Goal: Transaction & Acquisition: Purchase product/service

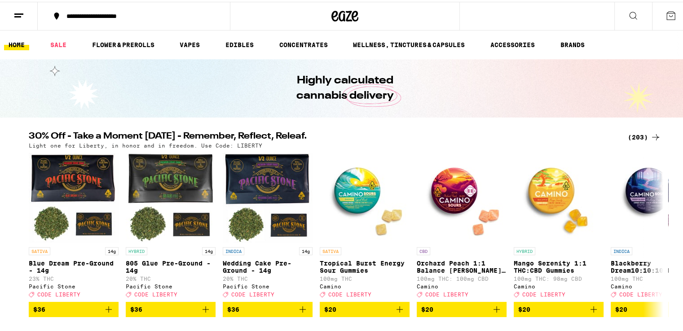
click at [650, 135] on icon at bounding box center [655, 135] width 11 height 11
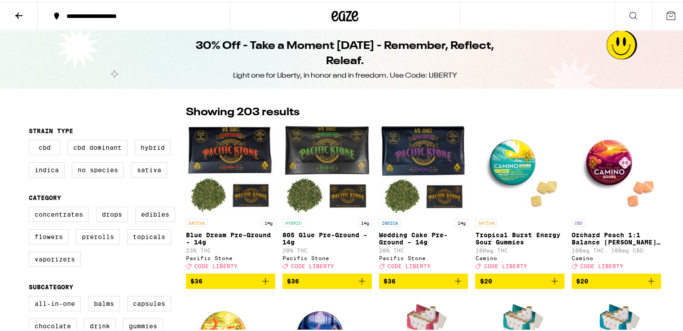
click at [553, 285] on icon "Add to bag" at bounding box center [554, 279] width 11 height 11
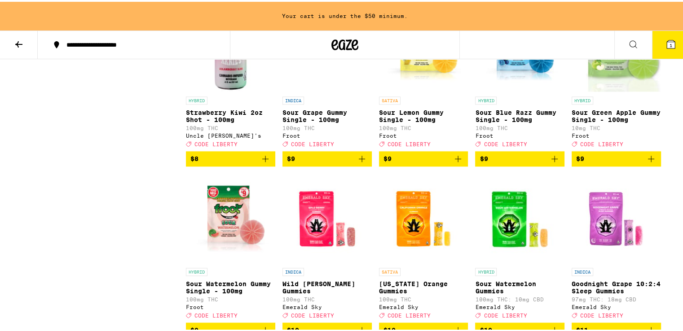
scroll to position [1437, 0]
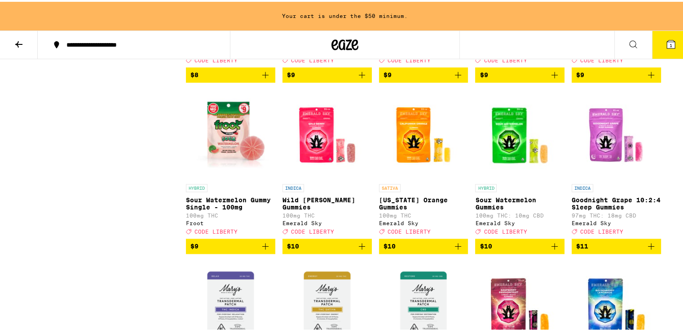
click at [361, 250] on icon "Add to bag" at bounding box center [362, 244] width 11 height 11
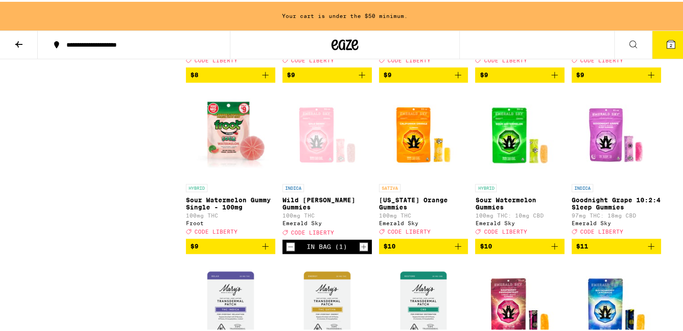
click at [458, 250] on icon "Add to bag" at bounding box center [458, 244] width 11 height 11
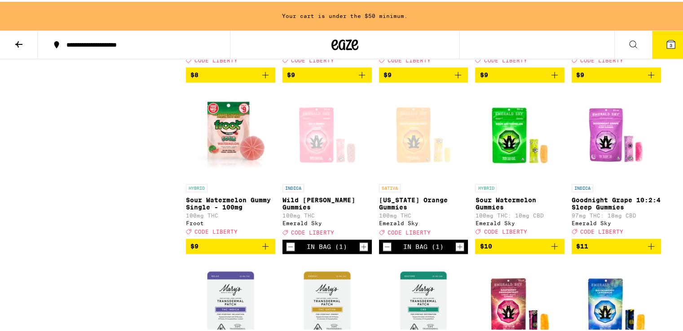
click at [527, 250] on span "$10" at bounding box center [520, 244] width 80 height 11
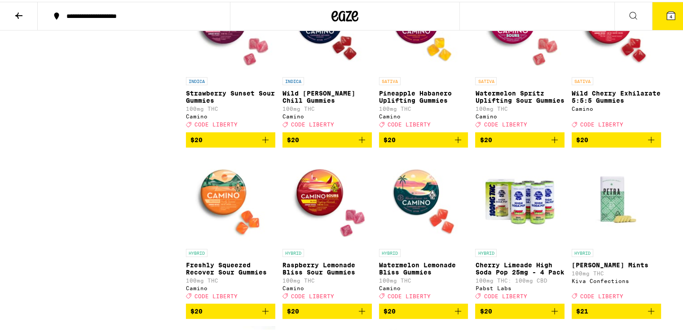
scroll to position [2891, 0]
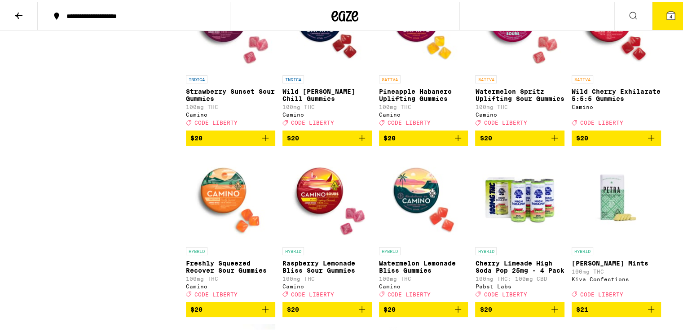
click at [249, 142] on span "$20" at bounding box center [230, 136] width 80 height 11
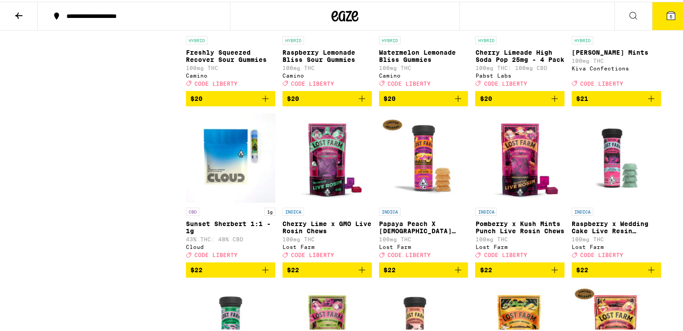
scroll to position [3205, 0]
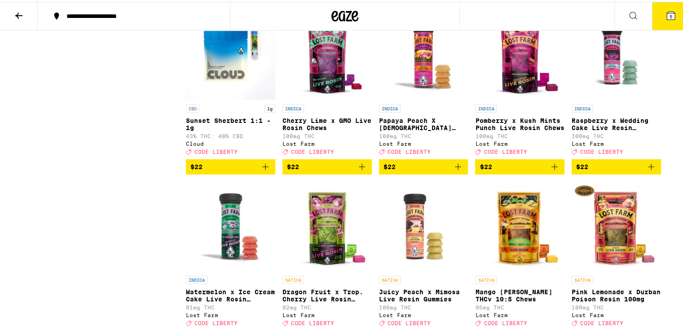
click at [332, 171] on span "$22" at bounding box center [327, 165] width 80 height 11
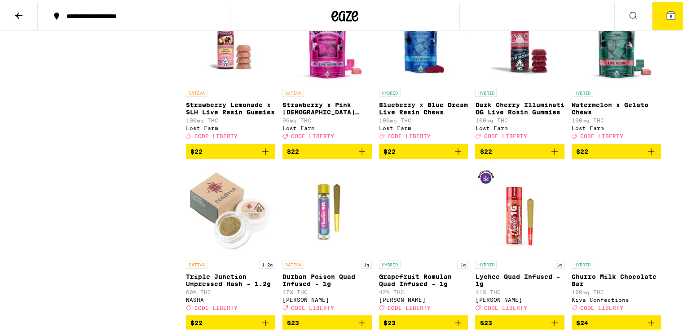
scroll to position [3565, 0]
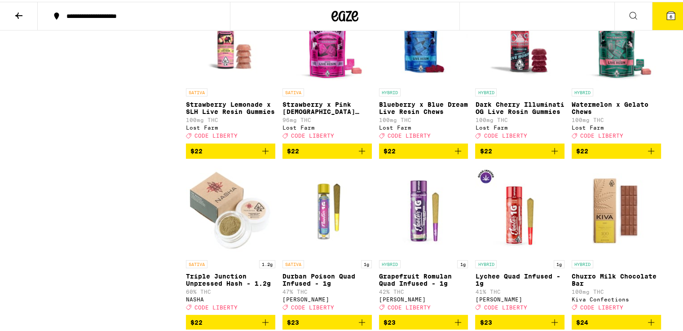
click at [246, 155] on span "$22" at bounding box center [230, 149] width 80 height 11
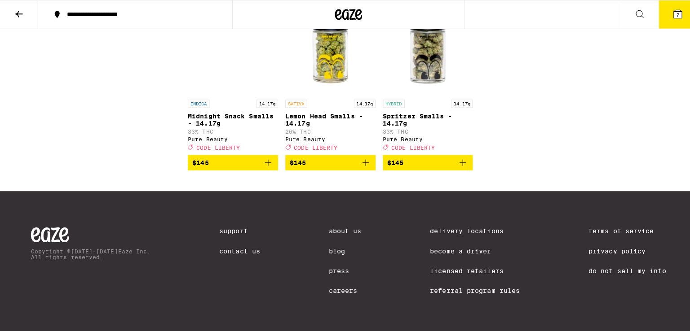
scroll to position [7068, 0]
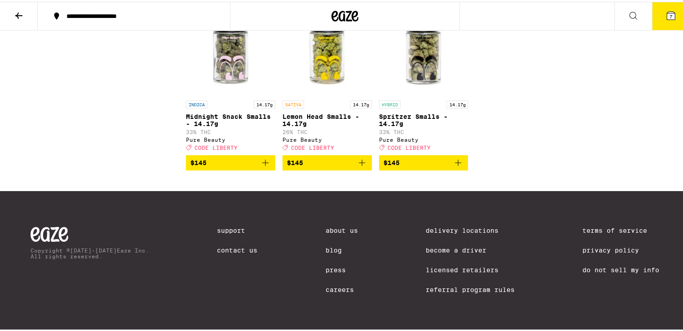
click at [656, 13] on button "7" at bounding box center [671, 14] width 38 height 28
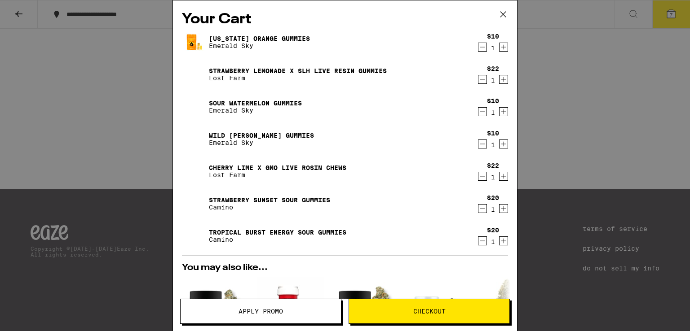
click at [499, 209] on icon "Increment" at bounding box center [503, 208] width 8 height 11
click at [499, 239] on icon "Increment" at bounding box center [503, 241] width 8 height 11
click at [499, 144] on icon "Increment" at bounding box center [503, 144] width 8 height 11
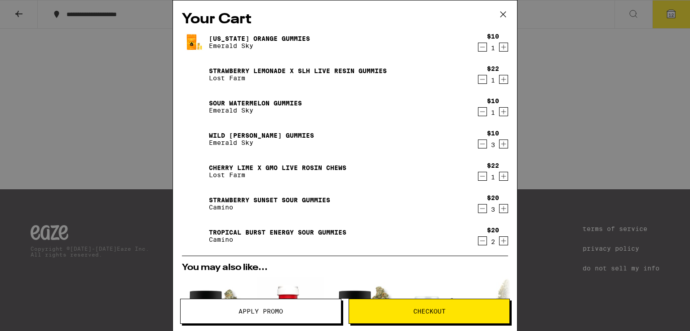
click at [499, 114] on icon "Increment" at bounding box center [503, 111] width 8 height 11
click at [499, 44] on icon "Increment" at bounding box center [503, 47] width 8 height 11
click at [499, 79] on icon "Increment" at bounding box center [503, 79] width 8 height 11
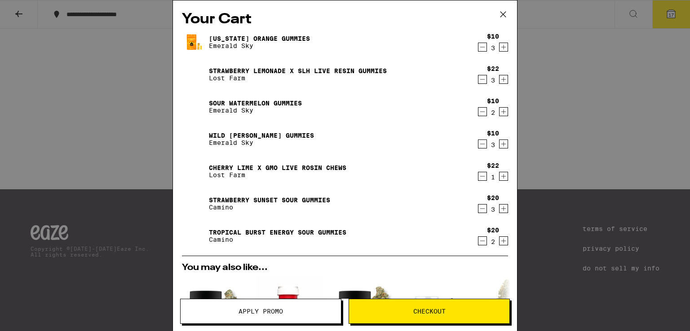
click at [499, 175] on icon "Increment" at bounding box center [503, 176] width 8 height 11
click at [478, 49] on icon "Decrement" at bounding box center [482, 47] width 8 height 11
click at [478, 111] on icon "Decrement" at bounding box center [482, 111] width 8 height 11
click at [499, 81] on icon "Increment" at bounding box center [503, 79] width 8 height 11
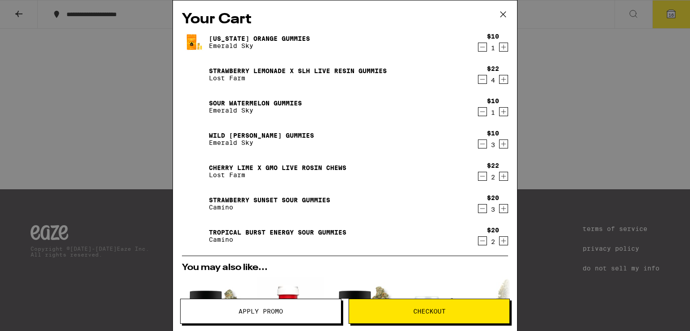
click at [499, 177] on icon "Increment" at bounding box center [503, 176] width 8 height 11
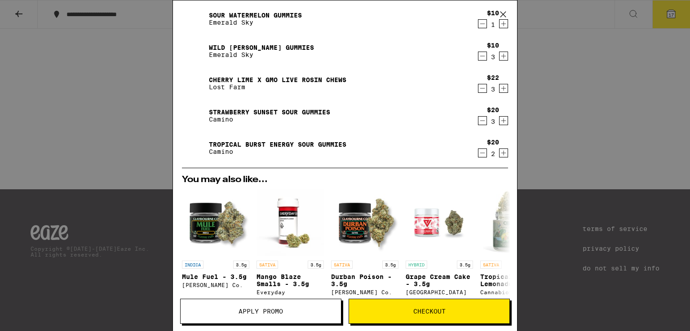
scroll to position [135, 0]
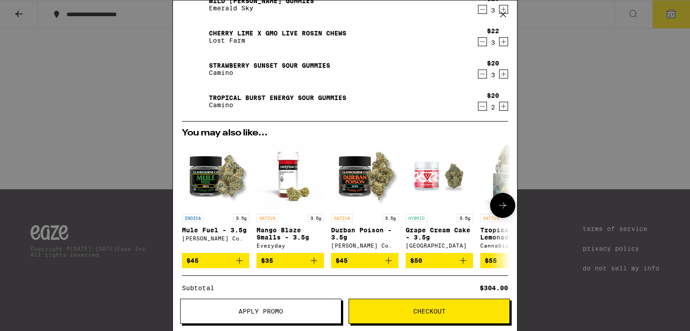
click at [490, 207] on button at bounding box center [502, 205] width 25 height 25
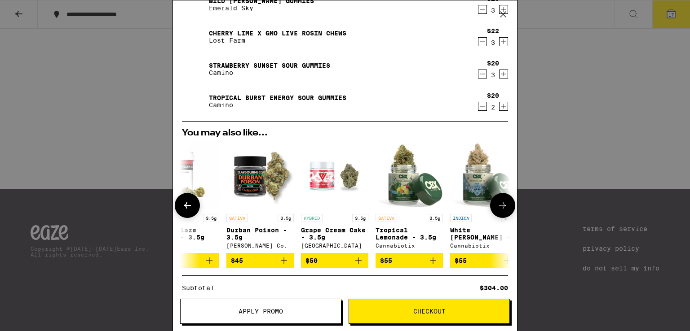
scroll to position [0, 221]
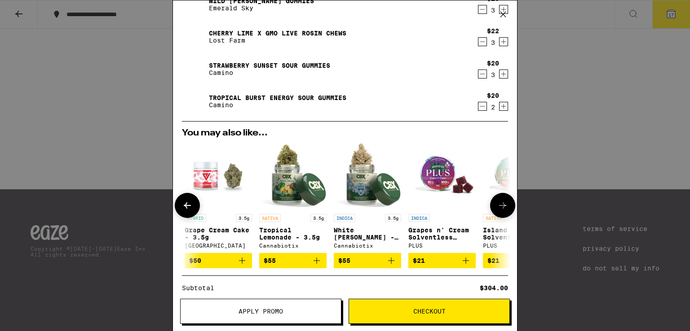
click at [320, 264] on icon "Add to bag" at bounding box center [316, 261] width 11 height 11
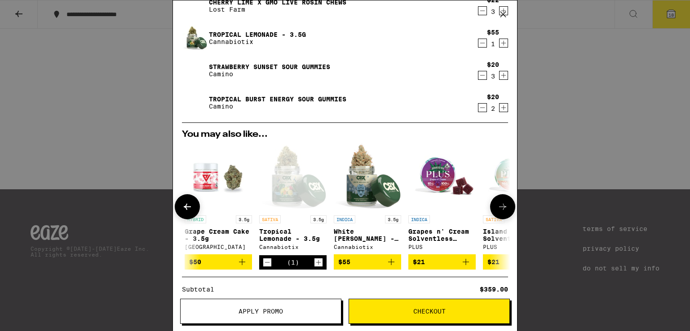
scroll to position [180, 0]
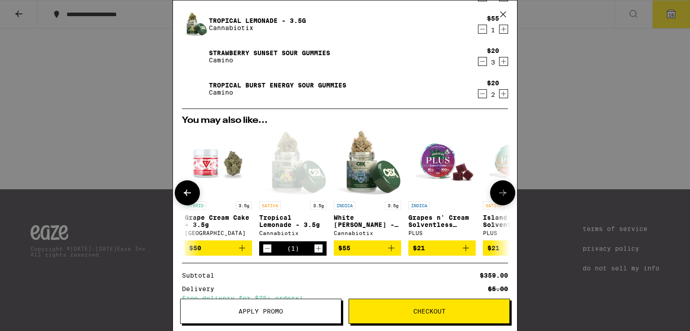
click at [384, 252] on span "$55" at bounding box center [367, 248] width 58 height 11
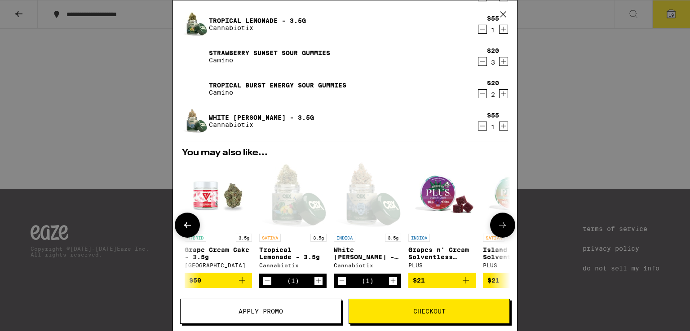
click at [497, 225] on icon at bounding box center [502, 225] width 11 height 11
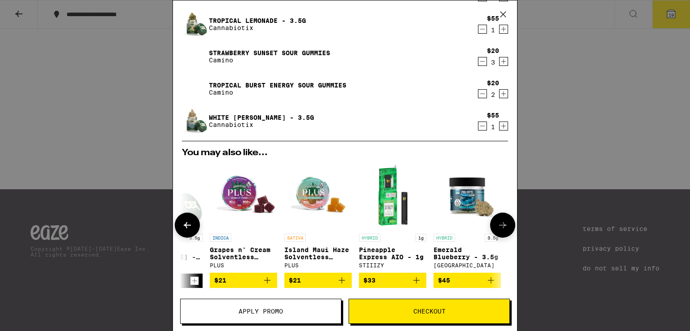
scroll to position [0, 426]
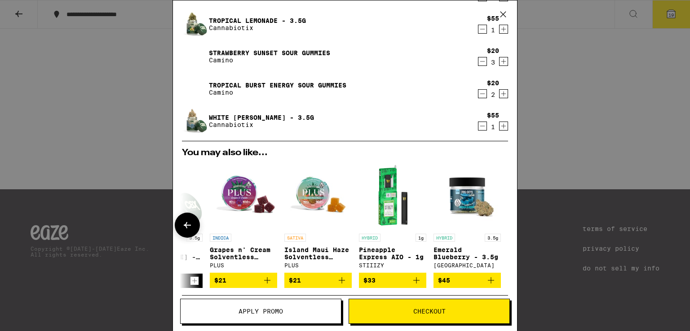
click at [193, 225] on button at bounding box center [187, 225] width 25 height 25
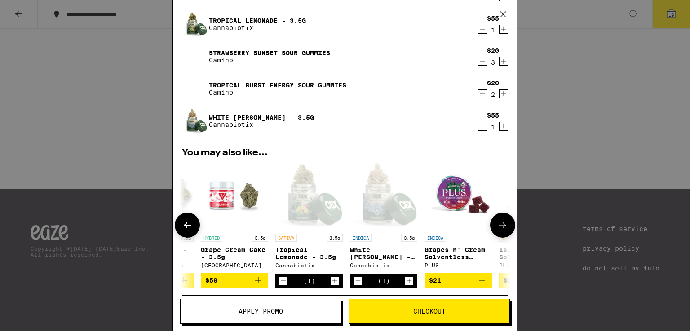
click at [193, 224] on button at bounding box center [187, 225] width 25 height 25
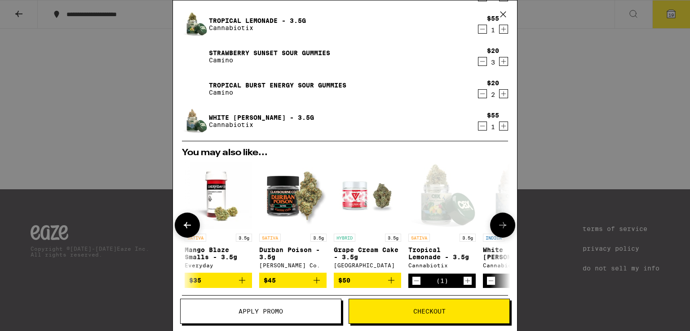
scroll to position [0, 0]
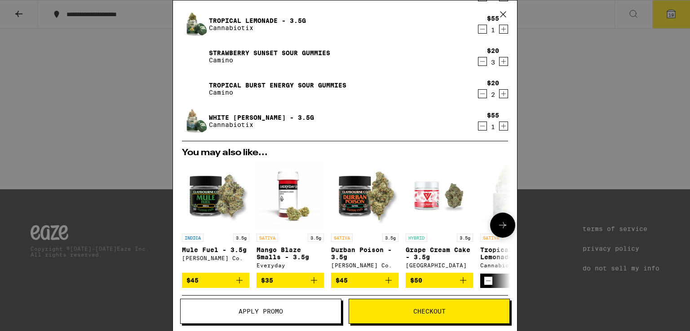
click at [380, 282] on span "$45" at bounding box center [365, 280] width 58 height 11
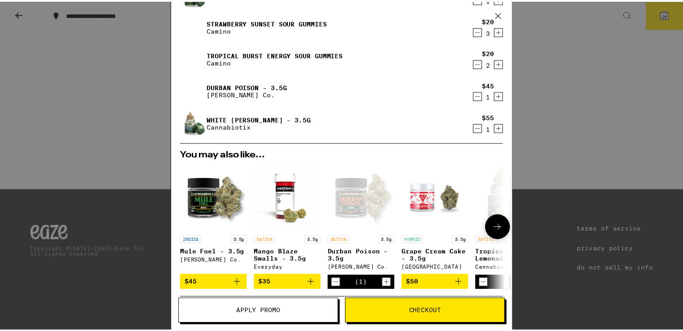
scroll to position [225, 0]
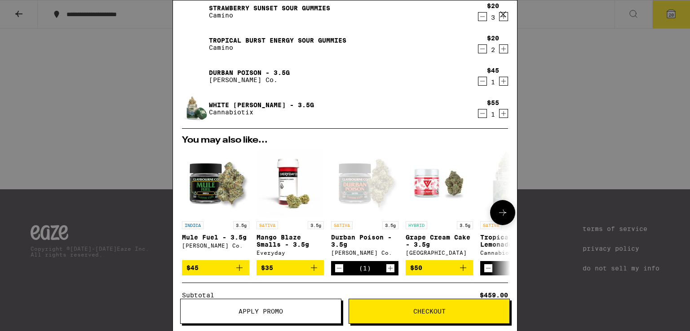
click at [316, 270] on icon "Add to bag" at bounding box center [314, 268] width 6 height 6
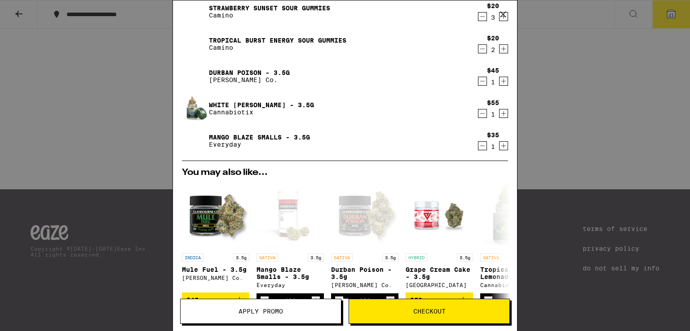
click at [299, 311] on span "Apply Promo" at bounding box center [261, 312] width 160 height 6
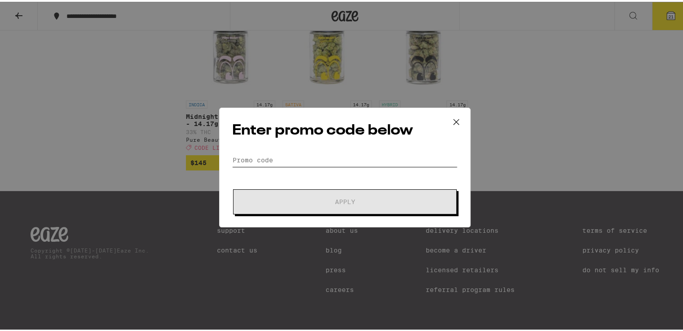
click at [289, 155] on input "Promo Code" at bounding box center [344, 158] width 225 height 13
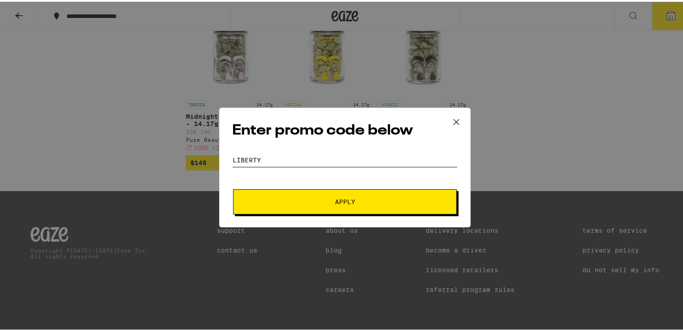
type input "LIBERTY"
click at [343, 198] on span "Apply" at bounding box center [345, 200] width 20 height 6
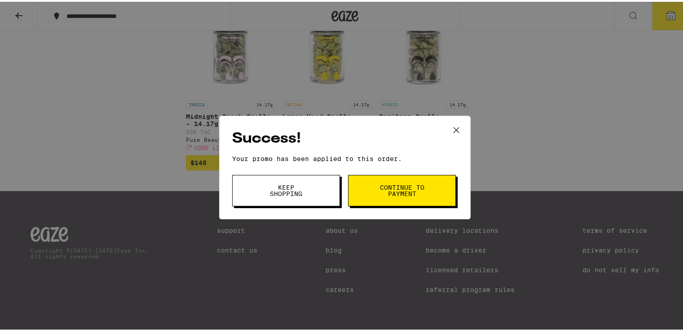
click at [294, 187] on span "Keep Shopping" at bounding box center [286, 189] width 46 height 13
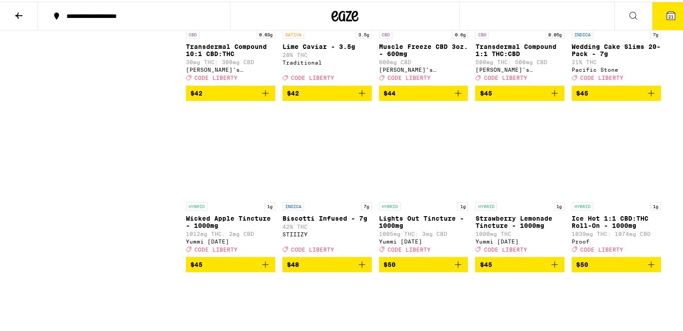
scroll to position [6125, 0]
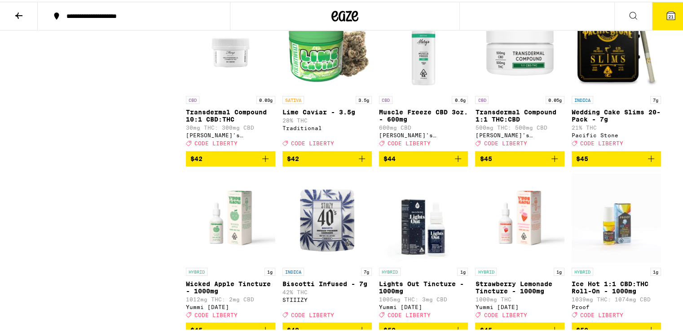
click at [17, 13] on icon at bounding box center [18, 14] width 7 height 6
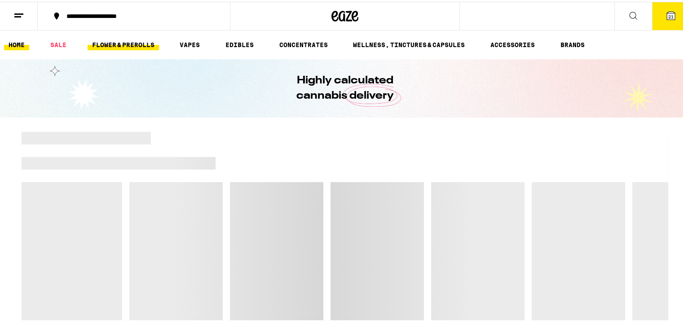
click at [125, 45] on link "FLOWER & PREROLLS" at bounding box center [123, 43] width 71 height 11
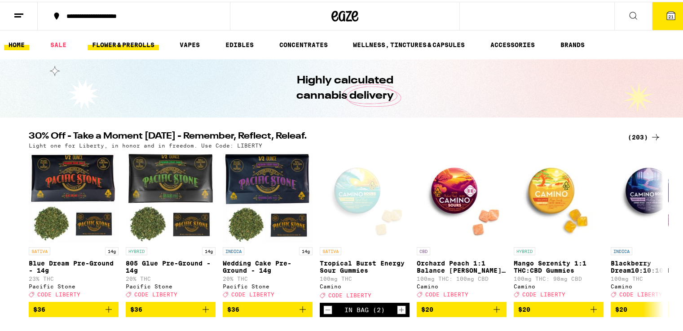
click at [108, 45] on link "FLOWER & PREROLLS" at bounding box center [123, 43] width 71 height 11
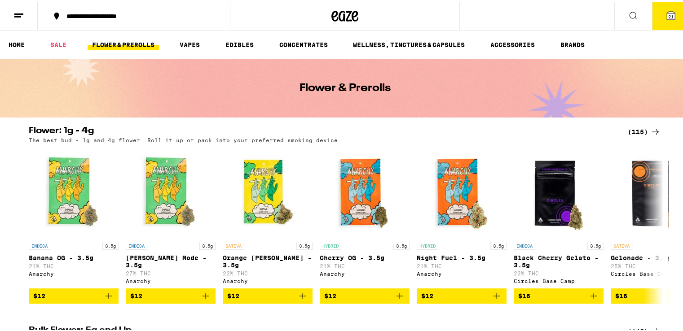
click at [653, 130] on icon at bounding box center [655, 130] width 11 height 11
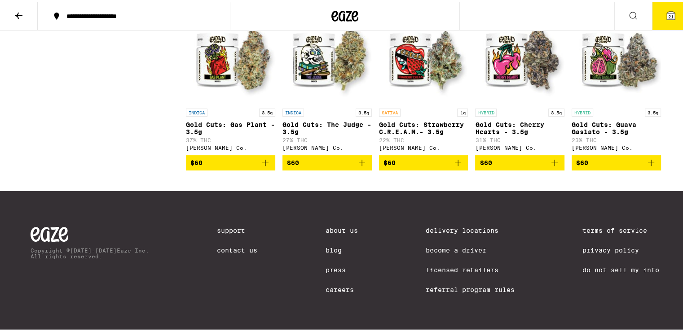
scroll to position [3719, 0]
click at [527, 167] on span "$60" at bounding box center [520, 161] width 80 height 11
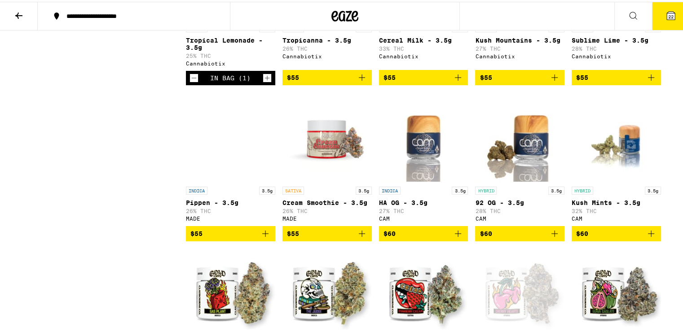
scroll to position [3450, 0]
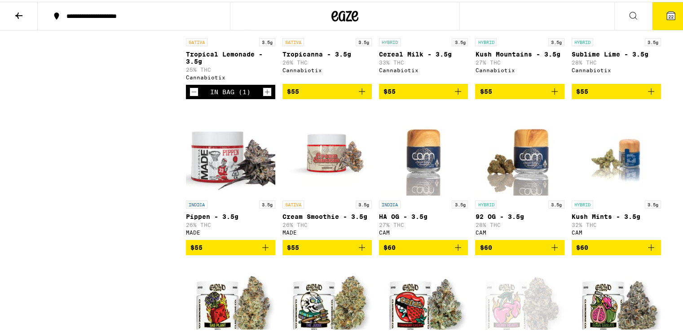
click at [453, 95] on icon "Add to bag" at bounding box center [458, 89] width 11 height 11
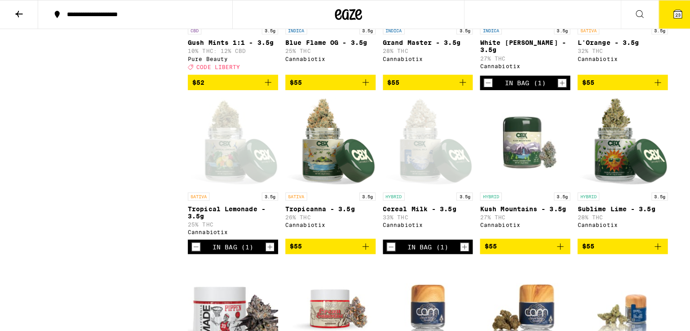
scroll to position [3270, 0]
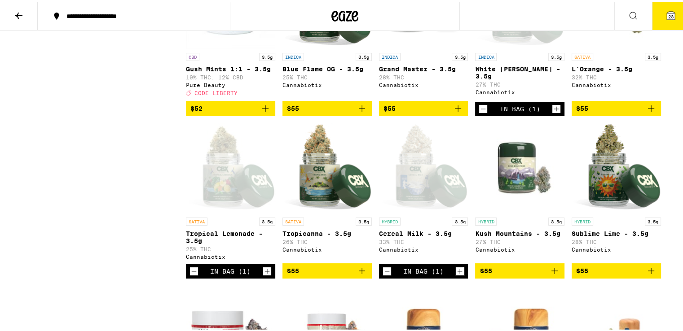
click at [591, 112] on span "$55" at bounding box center [616, 107] width 80 height 11
click at [668, 15] on span "24" at bounding box center [670, 14] width 5 height 5
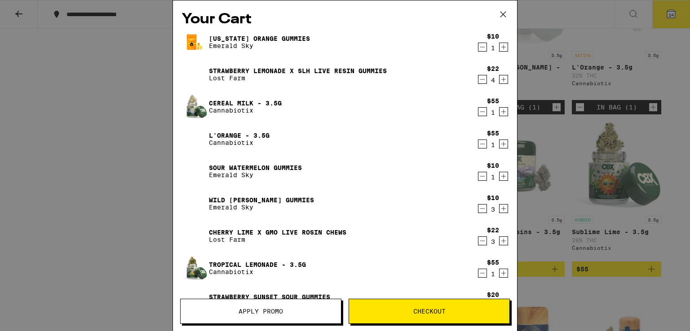
click at [478, 178] on icon "Decrement" at bounding box center [482, 176] width 8 height 11
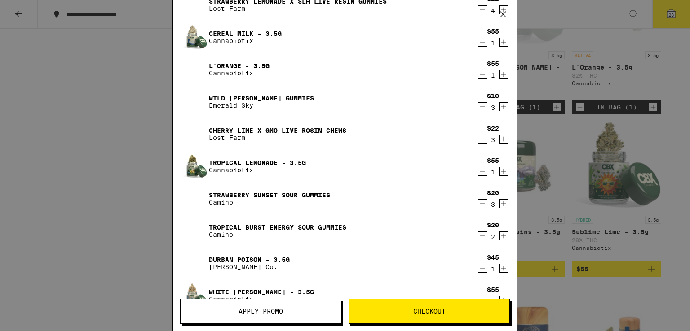
scroll to position [90, 0]
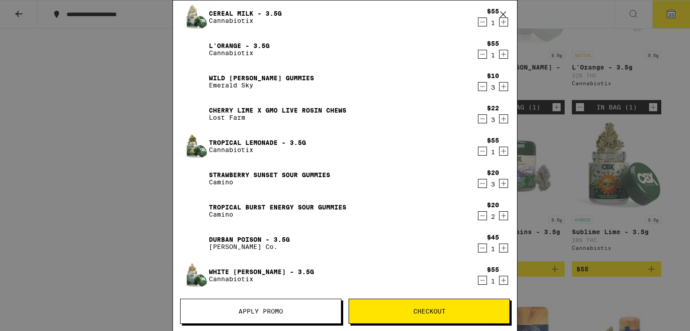
click at [449, 309] on span "Checkout" at bounding box center [429, 312] width 160 height 6
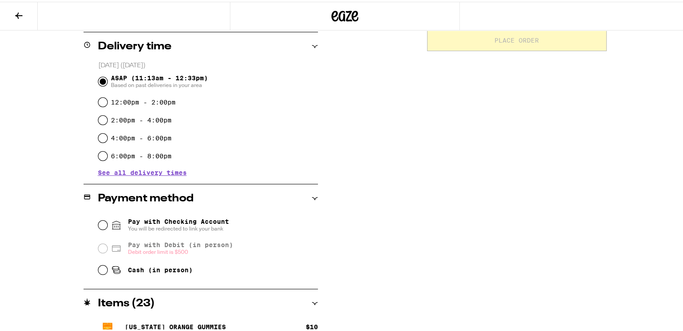
scroll to position [225, 0]
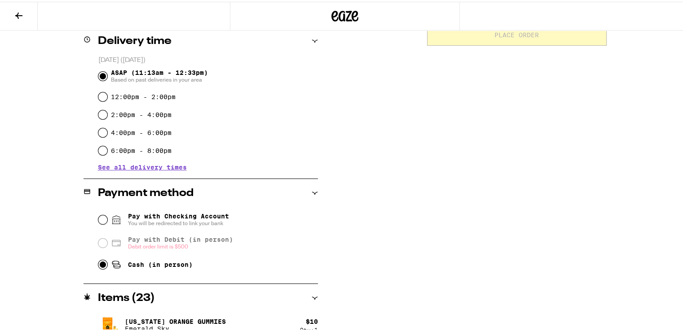
click at [98, 268] on input "Cash (in person)" at bounding box center [102, 263] width 9 height 9
radio input "true"
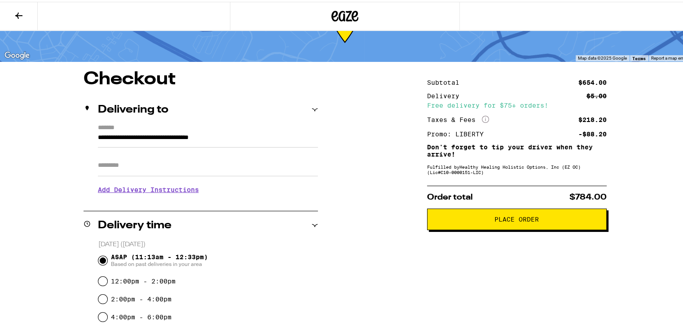
scroll to position [0, 0]
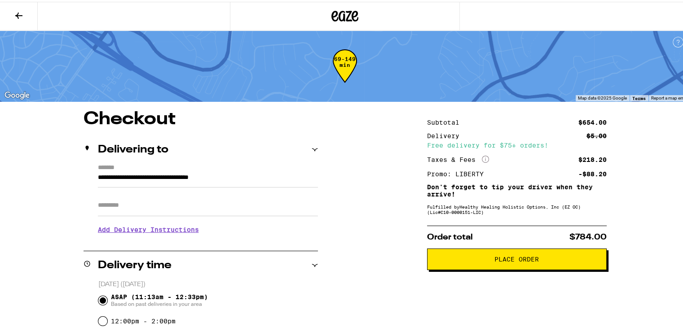
click at [541, 256] on button "Place Order" at bounding box center [517, 258] width 180 height 22
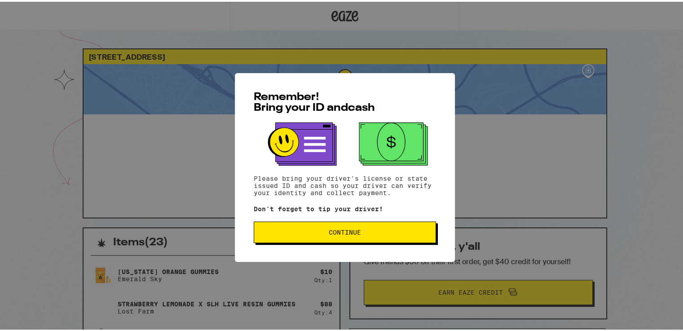
click at [363, 233] on span "Continue" at bounding box center [344, 231] width 167 height 6
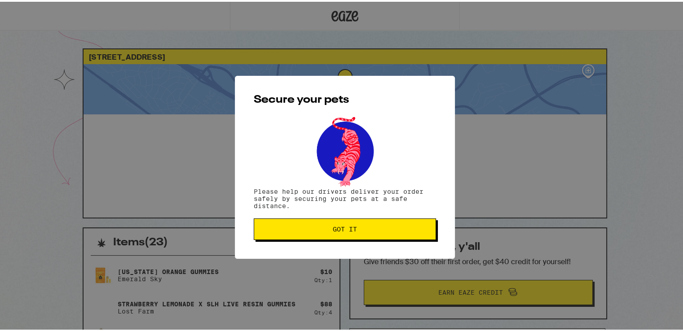
click at [363, 233] on button "Got it" at bounding box center [345, 228] width 182 height 22
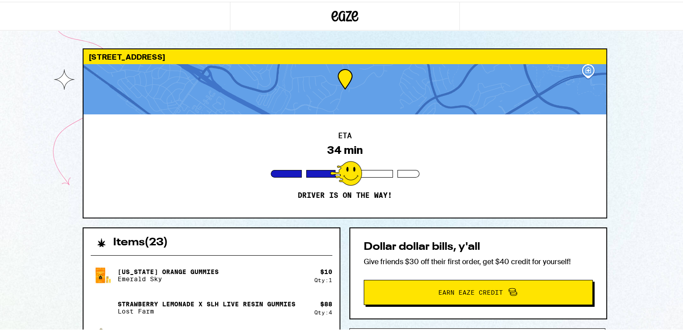
click at [460, 111] on div at bounding box center [345, 87] width 523 height 50
